Goal: Task Accomplishment & Management: Complete application form

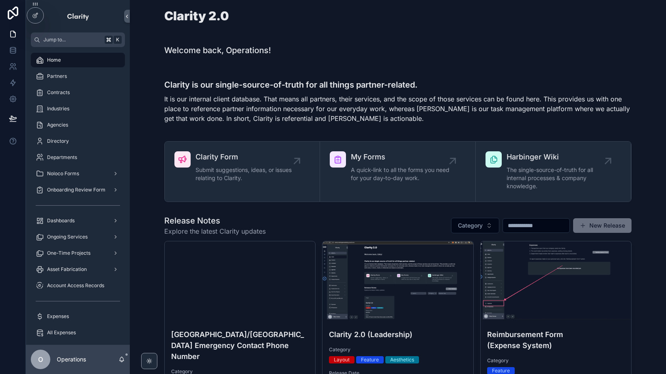
scroll to position [97, 0]
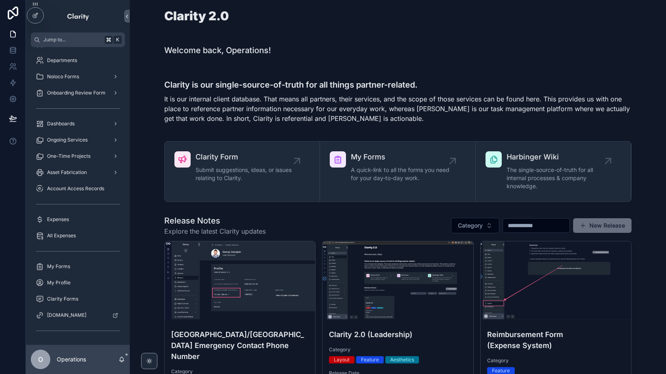
click at [68, 178] on div "Asset Fabrication" at bounding box center [78, 172] width 84 height 13
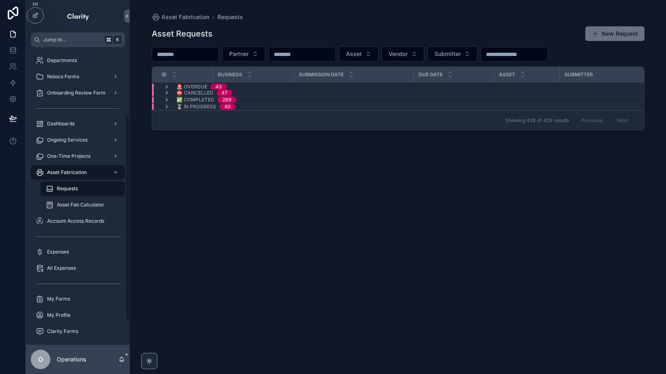
click at [80, 205] on span "Asset Fab Calculator" at bounding box center [80, 205] width 47 height 6
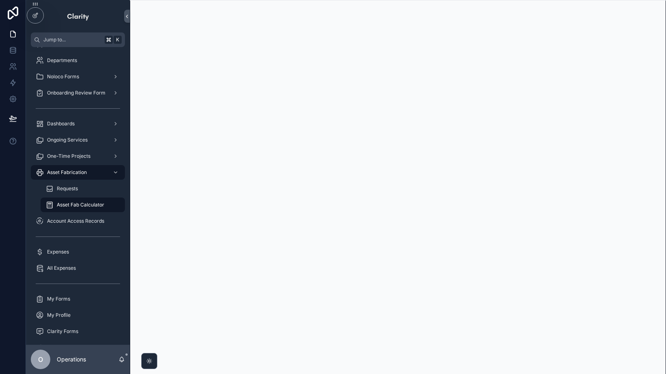
click at [71, 187] on span "Requests" at bounding box center [67, 188] width 21 height 6
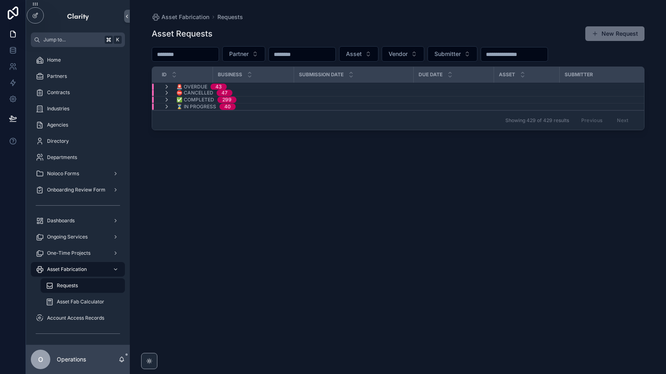
click at [71, 75] on div "Partners" at bounding box center [78, 76] width 84 height 13
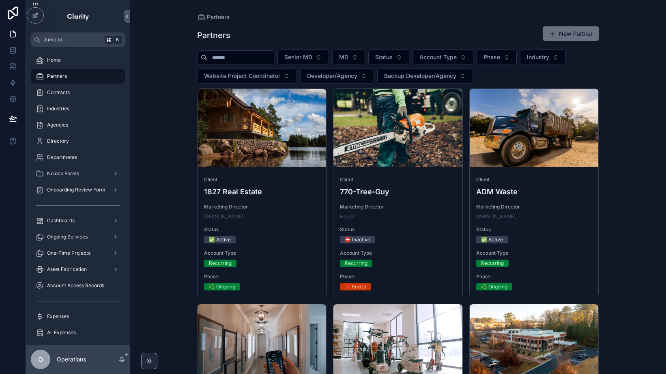
click at [495, 75] on div "Senior MD MD Status Account Type Phase Industry Website Project Coordinator Dev…" at bounding box center [398, 67] width 402 height 34
click at [349, 56] on span "MD" at bounding box center [343, 57] width 9 height 8
click at [346, 26] on div "Partners New Partner" at bounding box center [398, 35] width 402 height 19
click at [504, 74] on div "Senior MD MD Status Account Type Phase Industry Website Project Coordinator Dev…" at bounding box center [398, 67] width 402 height 34
click at [345, 57] on button "MD" at bounding box center [348, 57] width 33 height 15
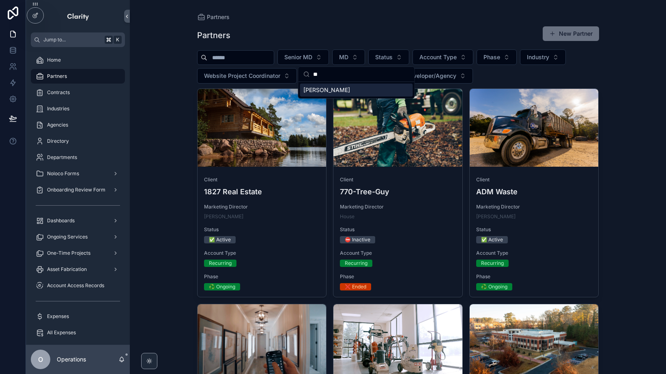
type input "**"
click at [319, 88] on span "[PERSON_NAME]" at bounding box center [327, 90] width 47 height 8
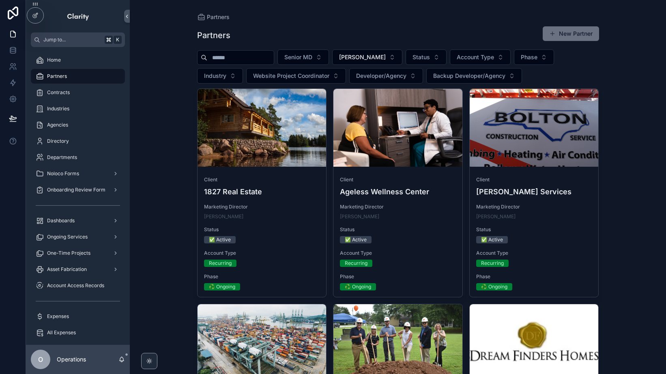
click at [642, 192] on div "Partners Partners New Partner Senior MD Ellie Lee Status Account Type Phase Ind…" at bounding box center [398, 187] width 536 height 374
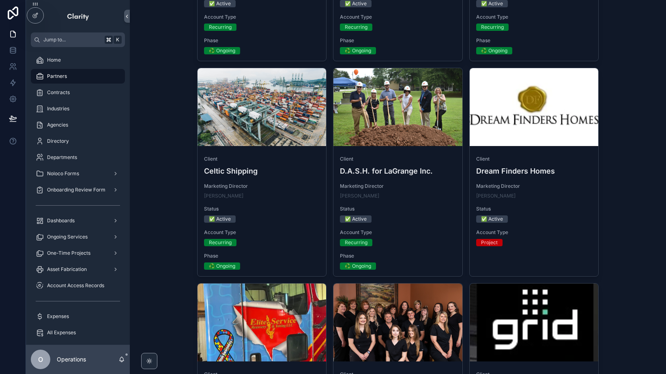
scroll to position [238, 0]
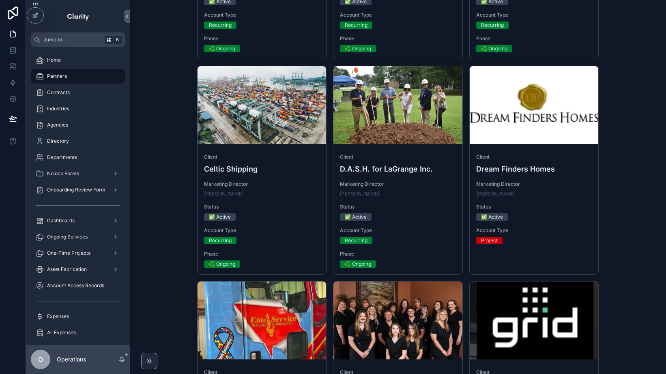
click at [78, 271] on span "Asset Fabrication" at bounding box center [67, 269] width 40 height 6
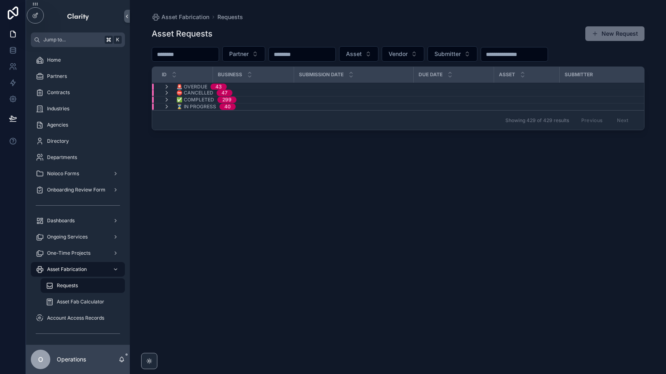
click at [591, 33] on button "New Request" at bounding box center [615, 33] width 59 height 15
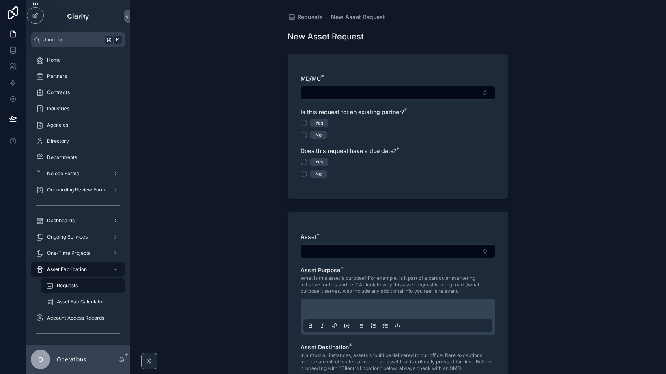
click at [378, 98] on button "Select Button" at bounding box center [398, 93] width 195 height 14
click at [557, 135] on div "Requests New Asset Request New Asset Request MD/MC * Is this request for an exi…" at bounding box center [398, 187] width 536 height 374
click at [396, 94] on button "Select Button" at bounding box center [398, 93] width 195 height 14
click at [414, 72] on div "MD/MC * Is this request for an existing partner? * Yes No Does this request hav…" at bounding box center [398, 126] width 221 height 145
click at [329, 90] on button "Select Button" at bounding box center [398, 93] width 195 height 14
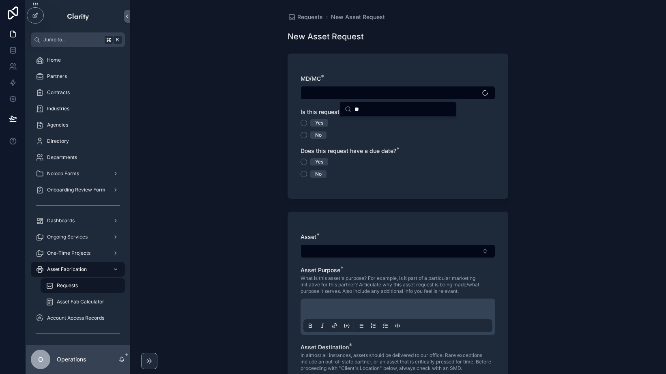
type input "*"
click at [248, 157] on div "Requests New Asset Request New Asset Request MD/MC * Is this request for an exi…" at bounding box center [398, 187] width 536 height 374
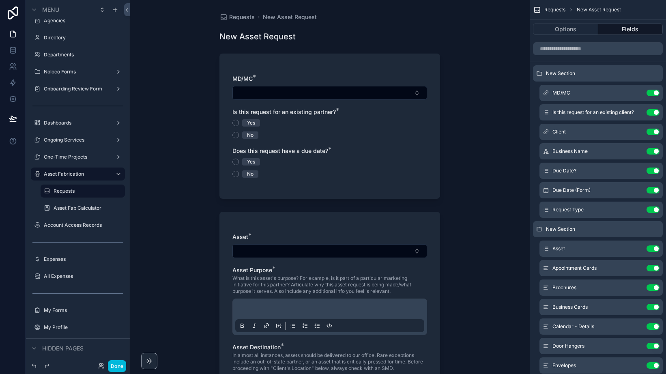
click at [310, 98] on button "Select Button" at bounding box center [330, 93] width 195 height 14
click at [0, 0] on icon "scrollable content" at bounding box center [0, 0] width 0 height 0
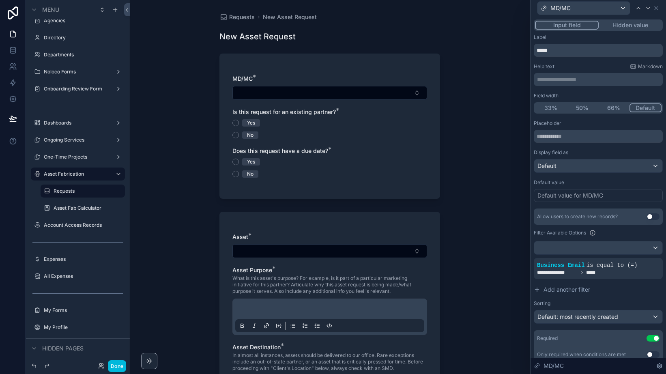
scroll to position [31, 0]
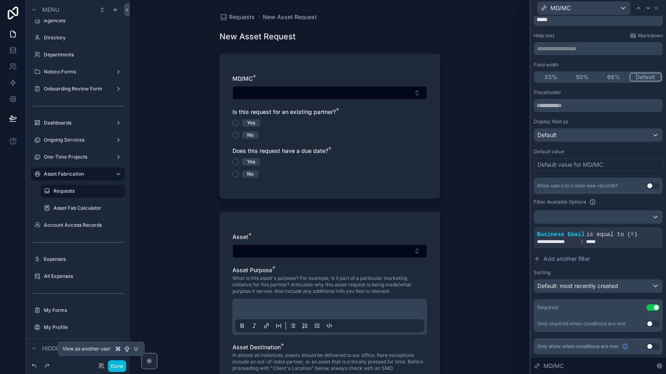
click at [98, 367] on icon at bounding box center [101, 366] width 6 height 6
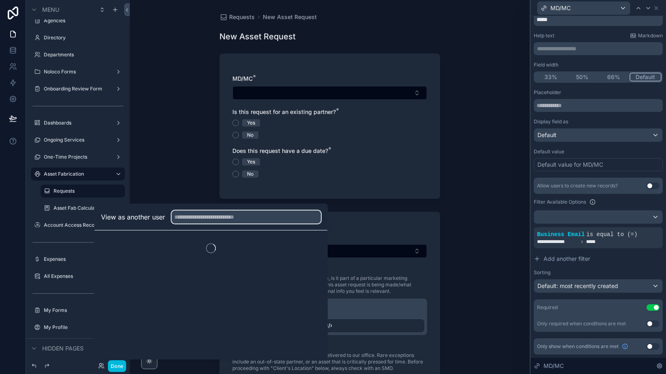
click at [196, 220] on input "text" at bounding box center [246, 217] width 149 height 13
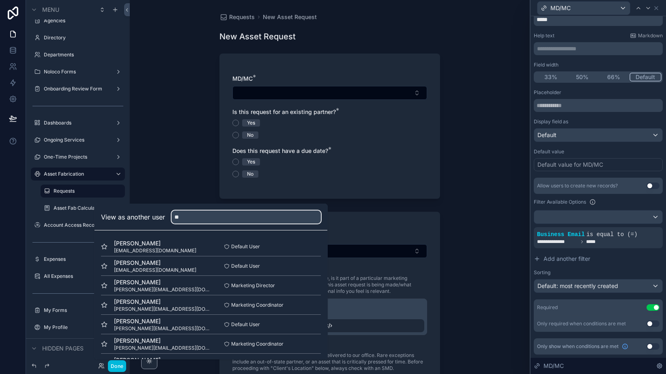
type input "*"
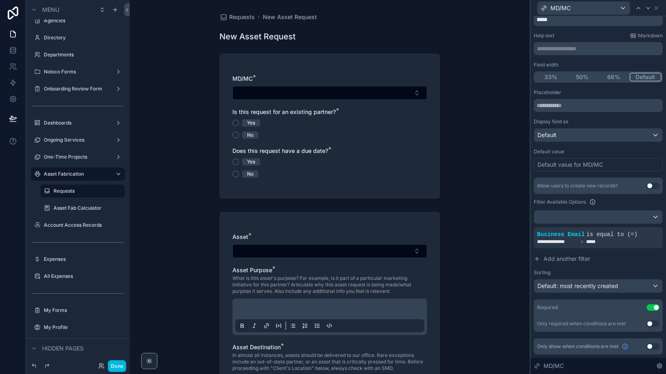
click at [159, 146] on div "Requests New Asset Request New Asset Request MD/MC * Is this request for an exi…" at bounding box center [330, 187] width 400 height 374
click at [119, 366] on button "Done" at bounding box center [117, 366] width 18 height 12
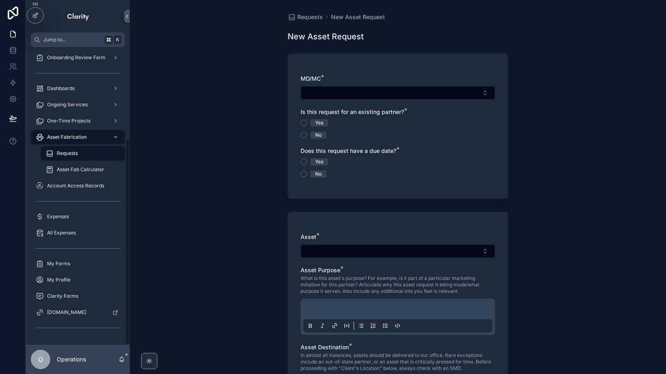
scroll to position [122, 0]
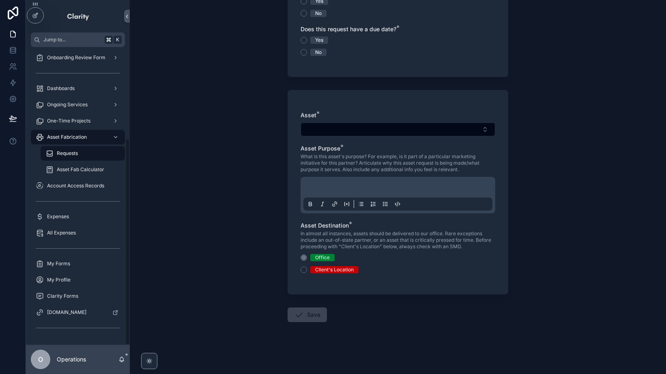
click at [71, 138] on span "Asset Fabrication" at bounding box center [67, 137] width 40 height 6
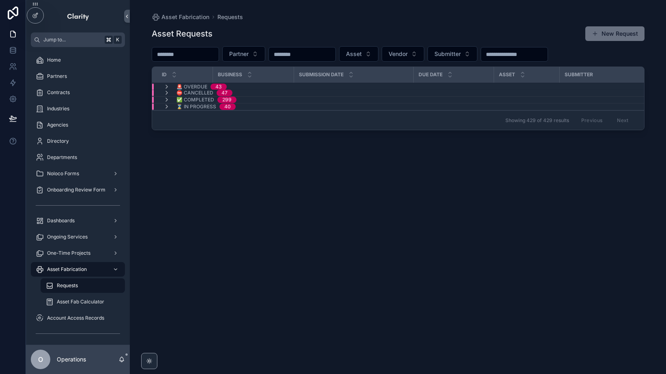
click at [67, 80] on div "Partners" at bounding box center [78, 76] width 84 height 13
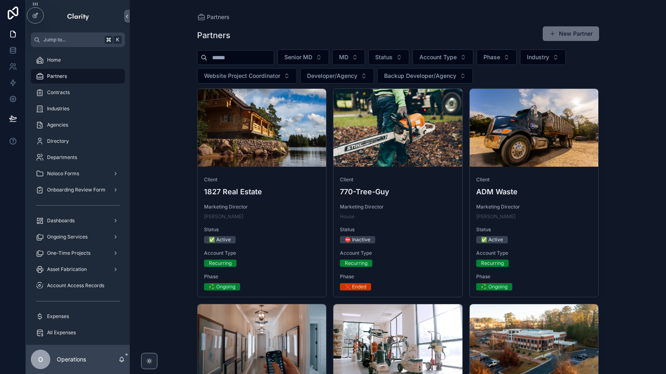
click at [244, 60] on input "scrollable content" at bounding box center [240, 57] width 67 height 11
type input "*"
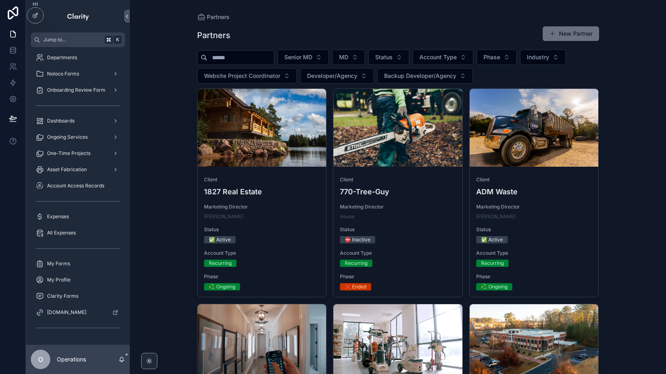
click at [118, 358] on div "O Operations" at bounding box center [78, 359] width 104 height 29
click at [123, 358] on icon "scrollable content" at bounding box center [121, 359] width 6 height 6
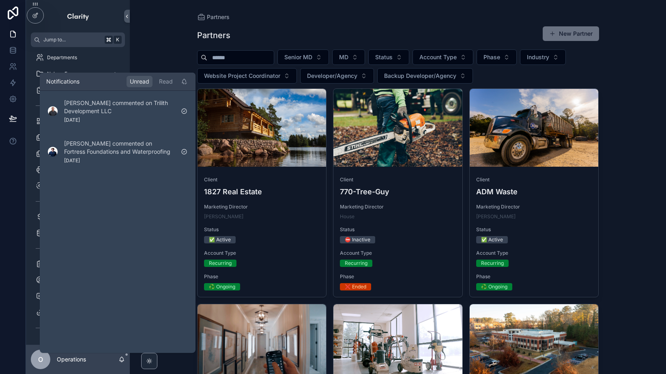
click at [347, 28] on div "Partners New Partner" at bounding box center [398, 35] width 402 height 19
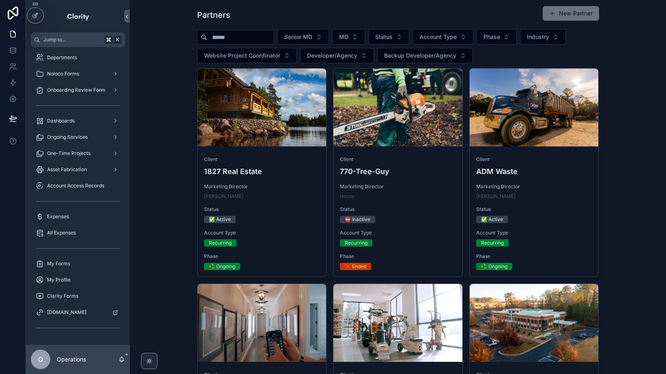
scroll to position [0, 0]
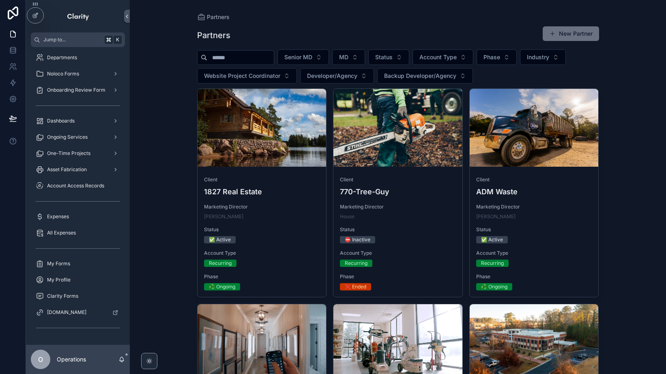
click at [78, 168] on span "Asset Fabrication" at bounding box center [67, 169] width 40 height 6
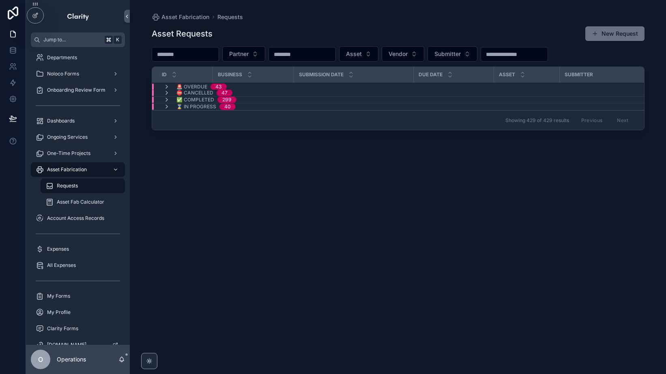
click at [0, 0] on icon at bounding box center [0, 0] width 0 height 0
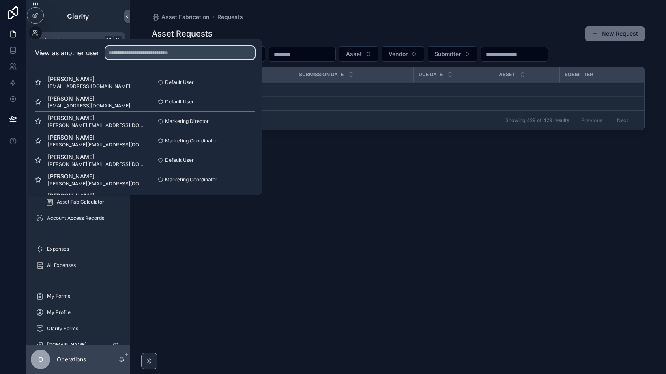
click at [128, 52] on input "text" at bounding box center [180, 52] width 149 height 13
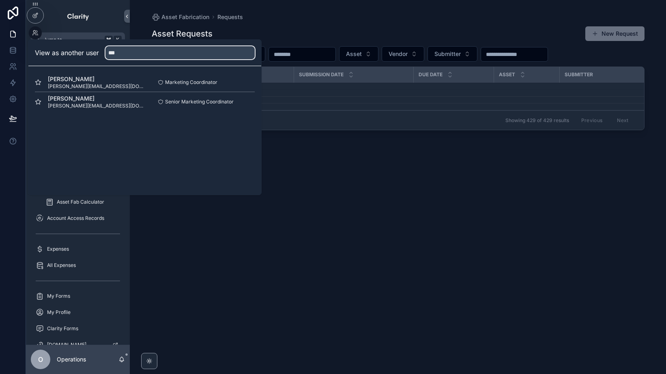
type input "***"
click at [0, 0] on button "Select" at bounding box center [0, 0] width 0 height 0
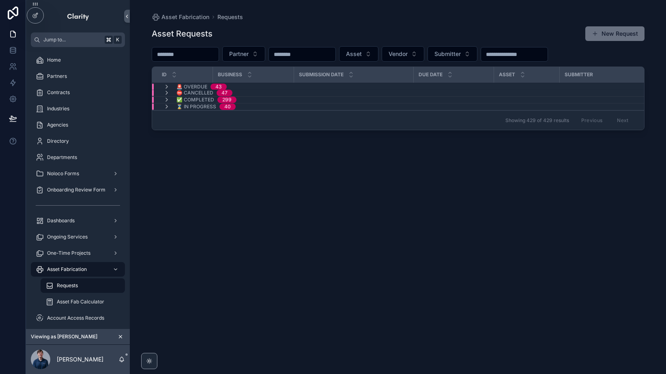
click at [613, 34] on button "New Request" at bounding box center [615, 33] width 59 height 15
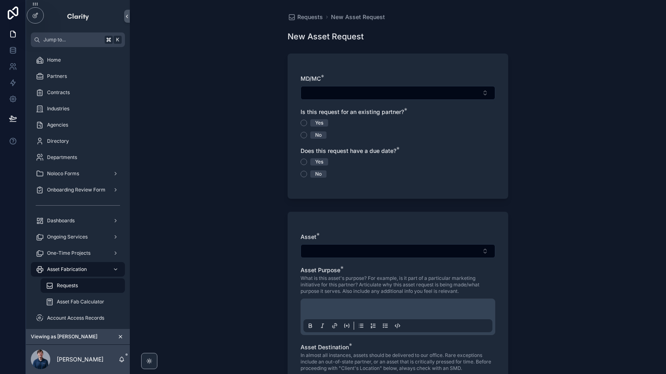
click at [333, 94] on button "Select Button" at bounding box center [398, 93] width 195 height 14
click at [385, 45] on div "Requests New Asset Request New Asset Request MD/MC * Is this request for an exi…" at bounding box center [398, 248] width 234 height 496
click at [0, 0] on div at bounding box center [0, 0] width 0 height 0
click at [0, 0] on icon at bounding box center [0, 0] width 0 height 0
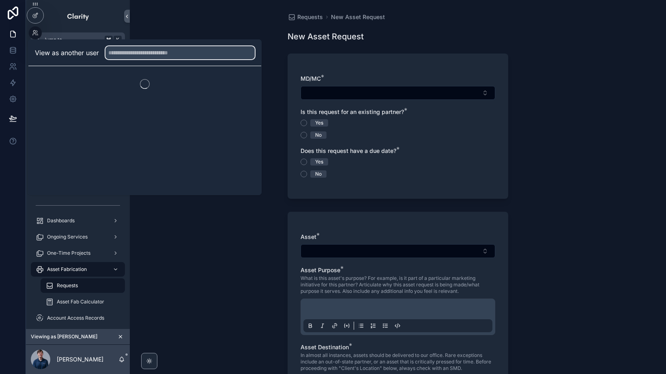
click at [138, 54] on input "text" at bounding box center [180, 52] width 149 height 13
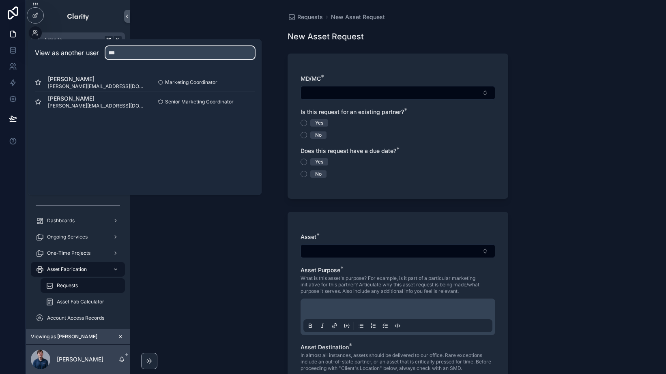
type input "***"
click at [0, 0] on button "Select" at bounding box center [0, 0] width 0 height 0
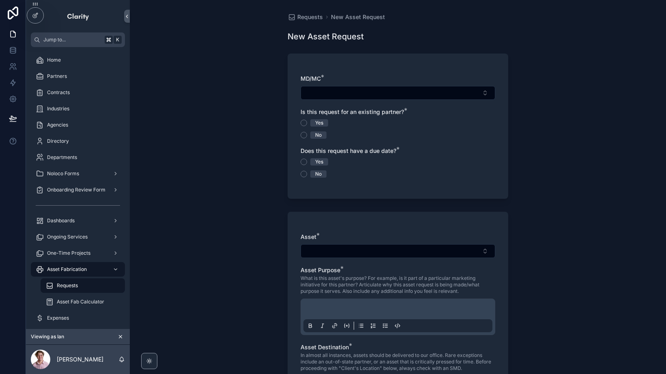
click at [379, 88] on button "Select Button" at bounding box center [398, 93] width 195 height 14
type input "*"
click at [428, 203] on form "MD/MC * Is this request for an existing partner? * Yes No Does this request hav…" at bounding box center [398, 272] width 221 height 447
click at [82, 270] on span "Asset Fabrication" at bounding box center [67, 269] width 40 height 6
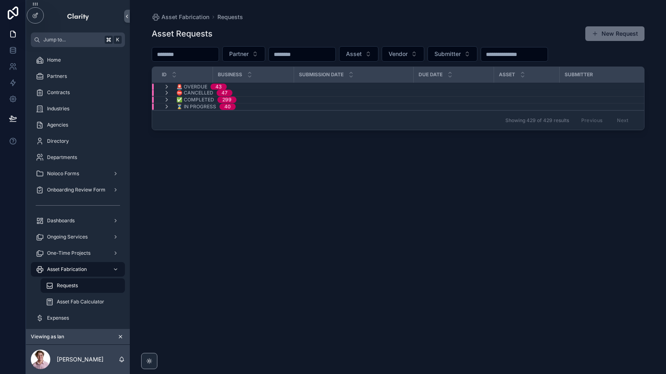
click at [269, 106] on div "⌛ In Progress 40" at bounding box center [283, 106] width 262 height 6
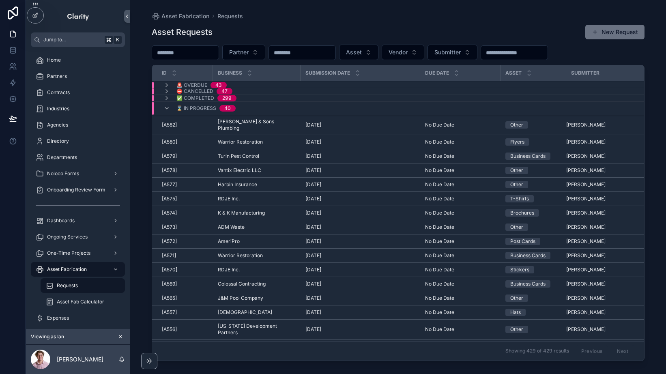
click at [263, 99] on div "✅ Completed 299" at bounding box center [286, 98] width 268 height 6
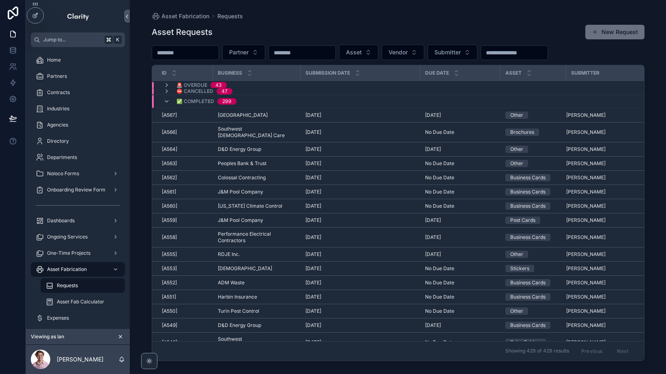
click at [243, 101] on div "✅ Completed 299" at bounding box center [200, 101] width 93 height 13
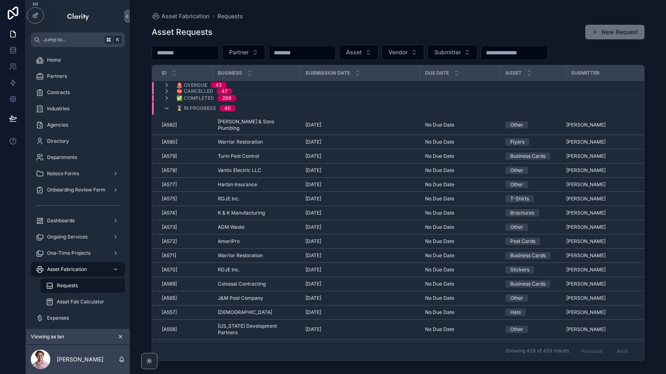
click at [241, 108] on div "⌛ In Progress 40" at bounding box center [200, 108] width 92 height 13
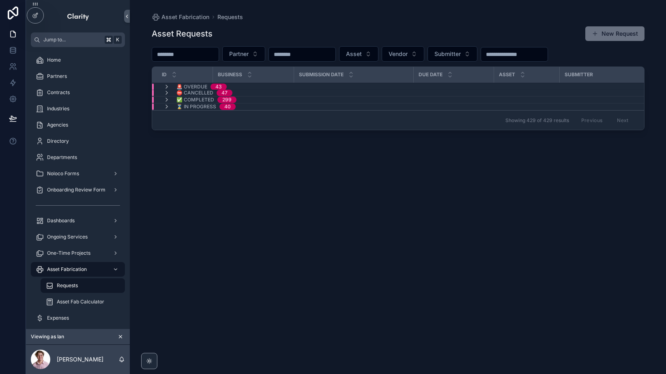
click at [245, 107] on div "⌛ In Progress 40" at bounding box center [283, 106] width 262 height 6
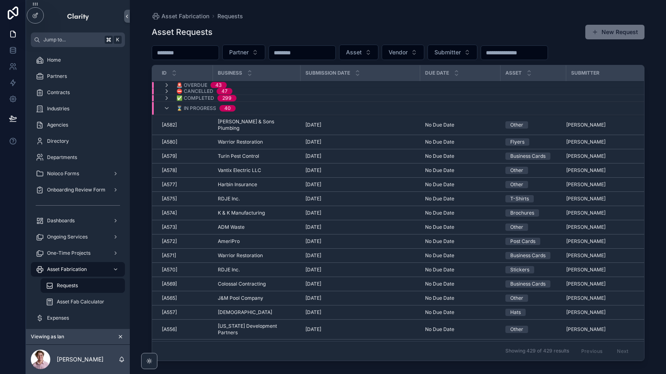
scroll to position [0, 0]
click at [380, 123] on div "10/7/2025 10/7/2025" at bounding box center [361, 124] width 110 height 6
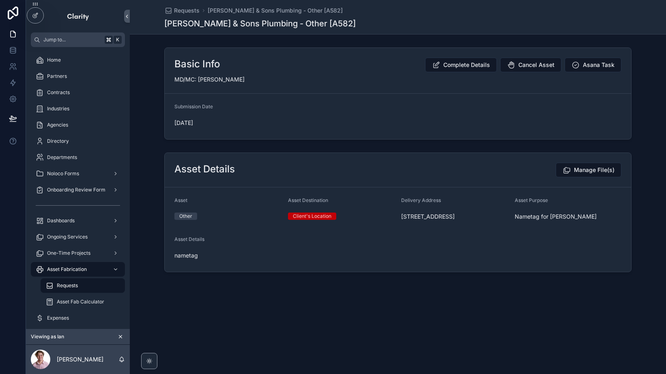
click at [84, 74] on div "Partners" at bounding box center [78, 76] width 84 height 13
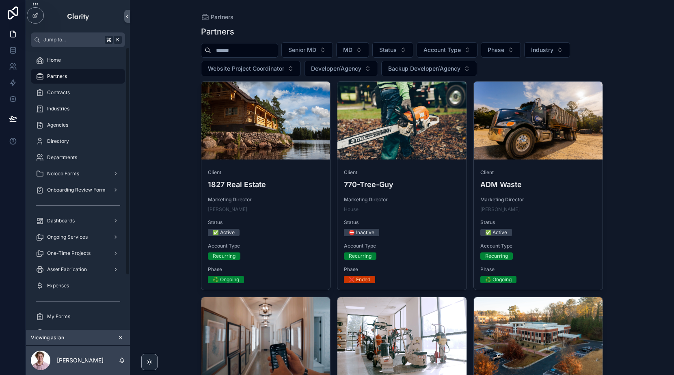
click at [121, 335] on icon "scrollable content" at bounding box center [121, 338] width 6 height 6
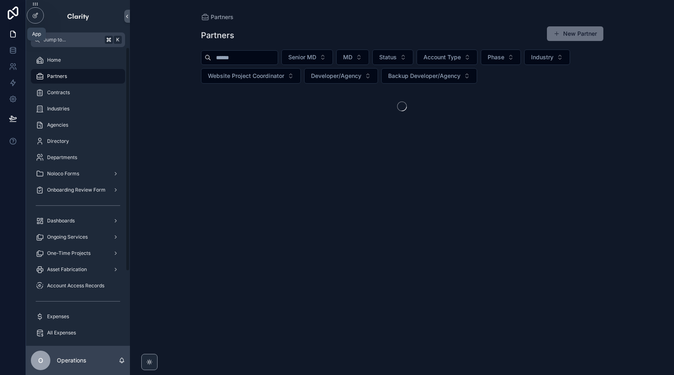
click at [9, 13] on icon at bounding box center [13, 12] width 11 height 13
